Goal: Task Accomplishment & Management: Use online tool/utility

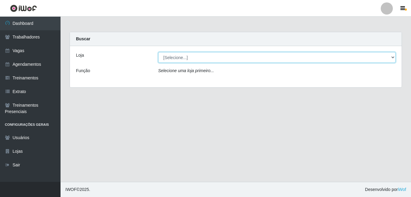
click at [224, 56] on select "[Selecione...] [GEOGRAPHIC_DATA] - [DATE][GEOGRAPHIC_DATA]" at bounding box center [277, 57] width 238 height 11
select select "471"
click at [158, 52] on select "[Selecione...] [GEOGRAPHIC_DATA] - [DATE][GEOGRAPHIC_DATA]" at bounding box center [277, 57] width 238 height 11
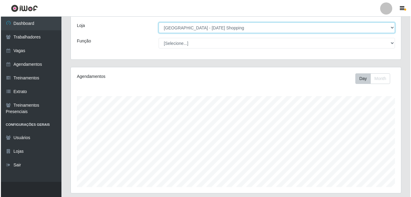
scroll to position [151, 0]
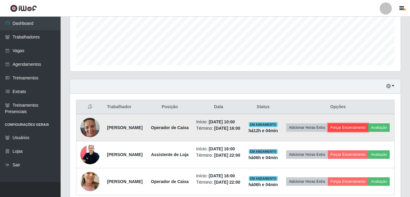
click at [368, 131] on button "Forçar Encerramento" at bounding box center [348, 127] width 41 height 8
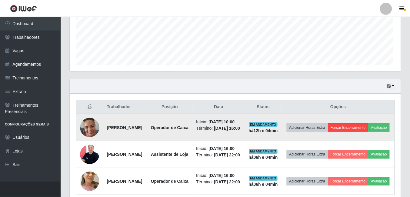
scroll to position [126, 327]
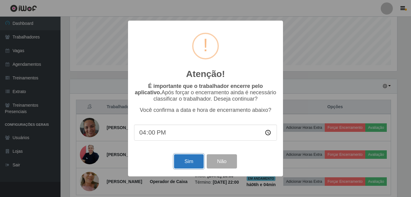
click at [189, 164] on button "Sim" at bounding box center [188, 161] width 29 height 14
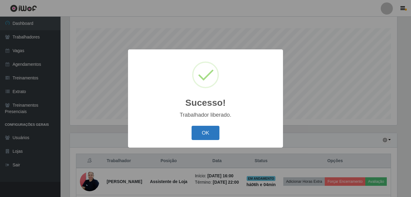
click at [211, 136] on button "OK" at bounding box center [206, 133] width 28 height 14
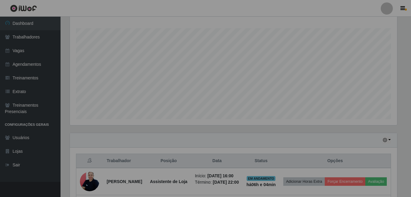
scroll to position [126, 330]
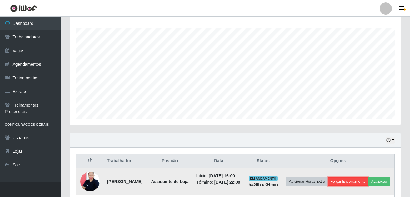
click at [354, 181] on button "Forçar Encerramento" at bounding box center [348, 181] width 41 height 8
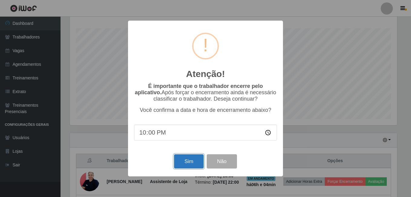
click at [182, 160] on button "Sim" at bounding box center [188, 161] width 29 height 14
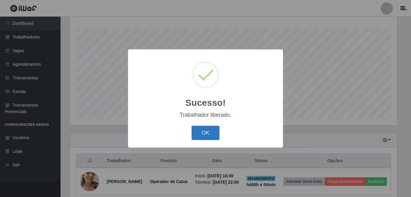
click at [192, 126] on button "OK" at bounding box center [206, 133] width 28 height 14
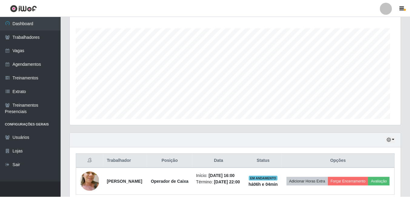
scroll to position [126, 330]
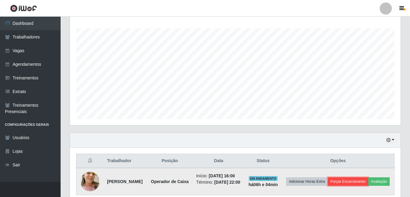
click at [368, 181] on button "Forçar Encerramento" at bounding box center [348, 181] width 41 height 8
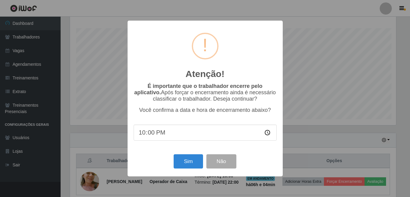
scroll to position [126, 327]
click at [200, 159] on button "Sim" at bounding box center [188, 161] width 29 height 14
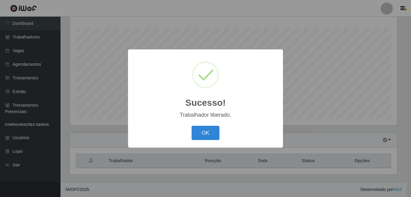
click at [192, 126] on button "OK" at bounding box center [206, 133] width 28 height 14
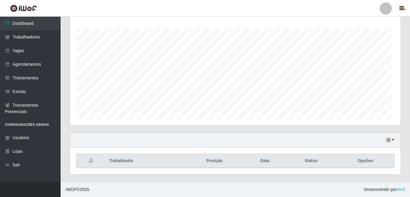
scroll to position [126, 330]
